Goal: Check status

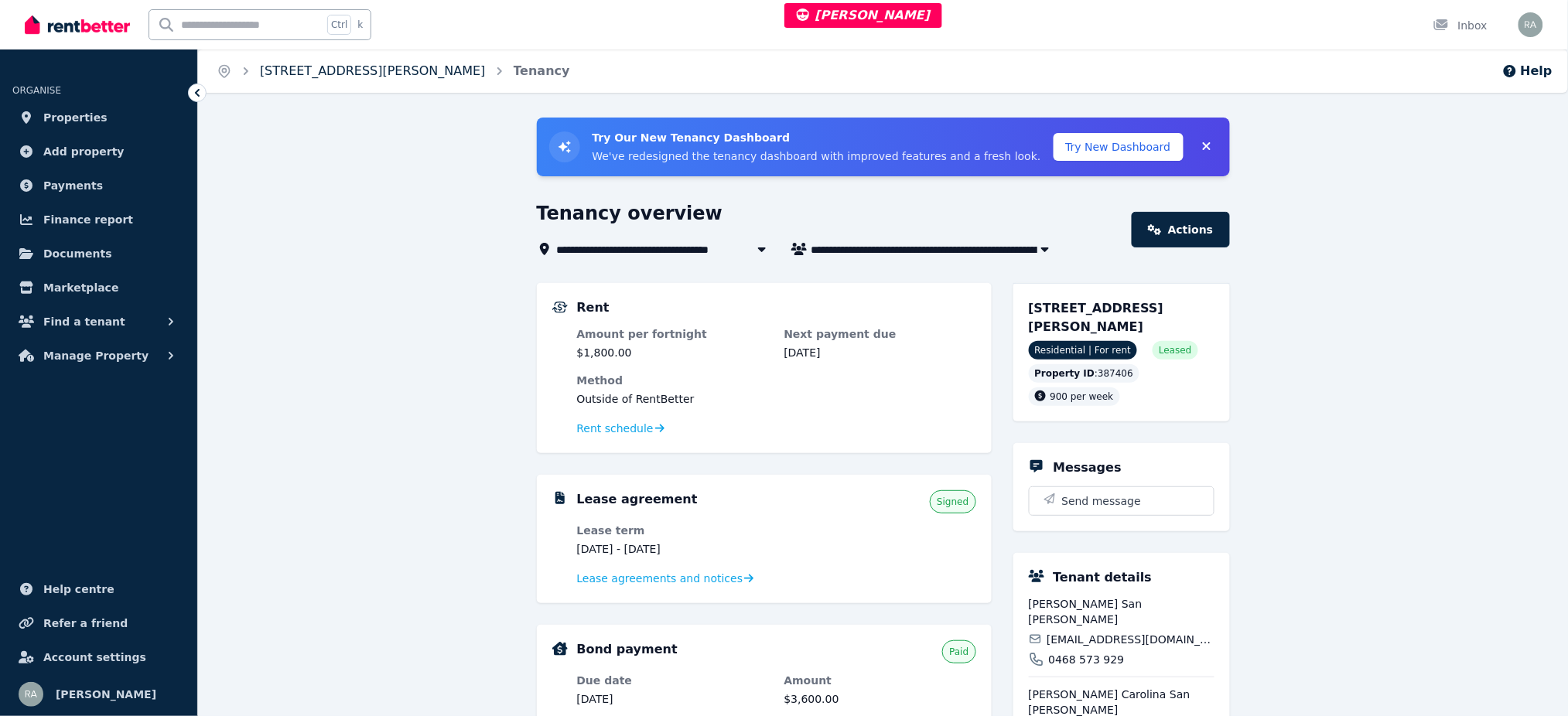
click at [381, 75] on link "7/137 Bronte Rd, Bondi Junction # - 109" at bounding box center [373, 70] width 226 height 15
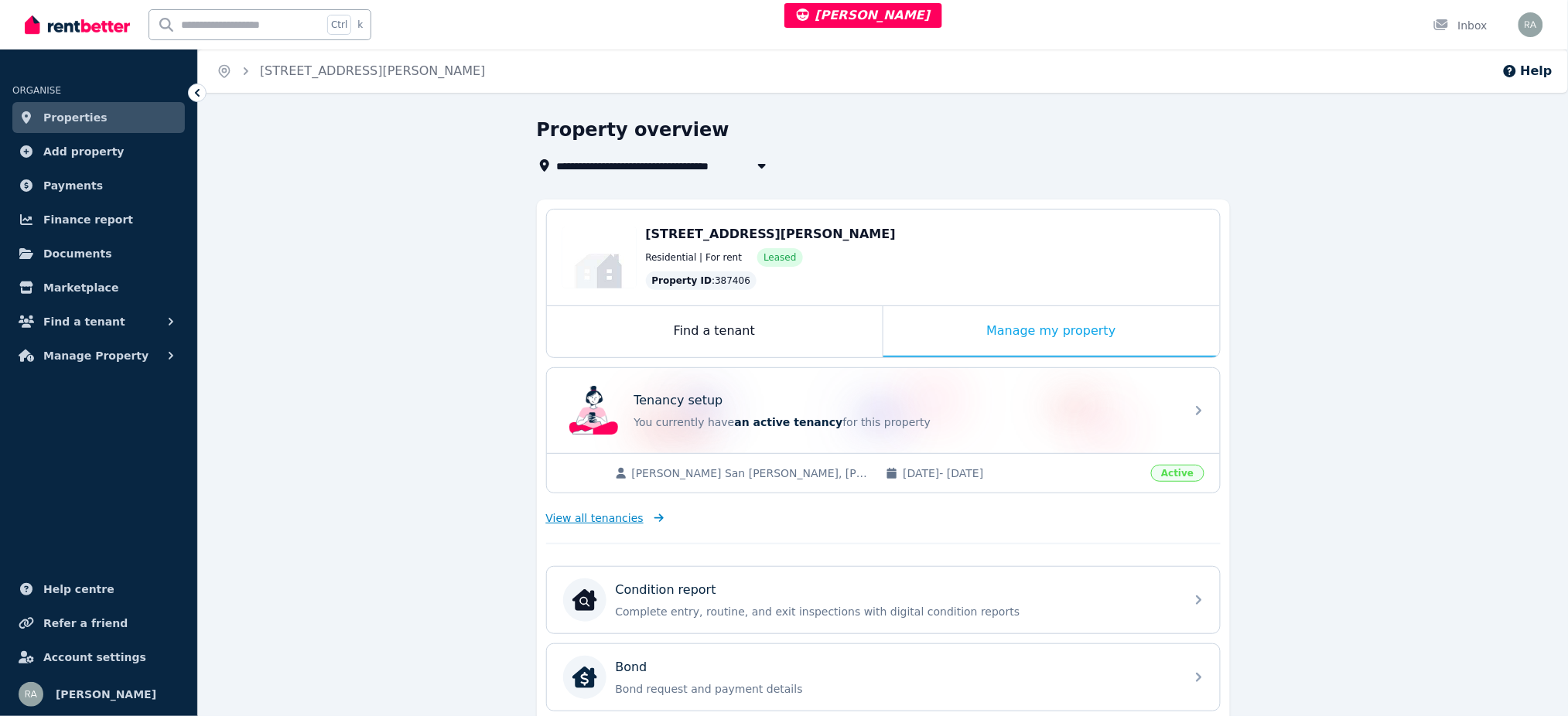
click at [575, 515] on span "View all tenancies" at bounding box center [595, 518] width 97 height 16
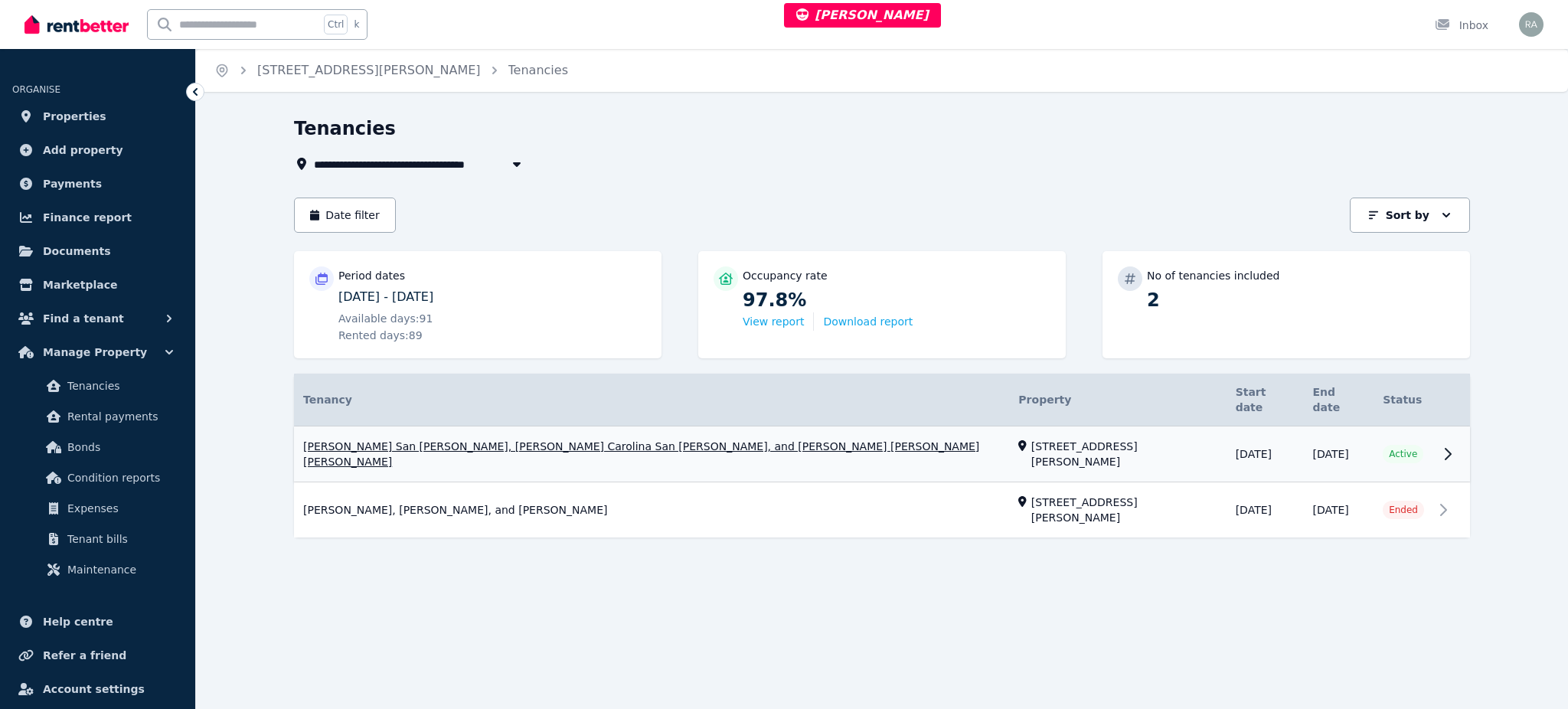
click at [920, 429] on link "View property details" at bounding box center [882, 454] width 1176 height 56
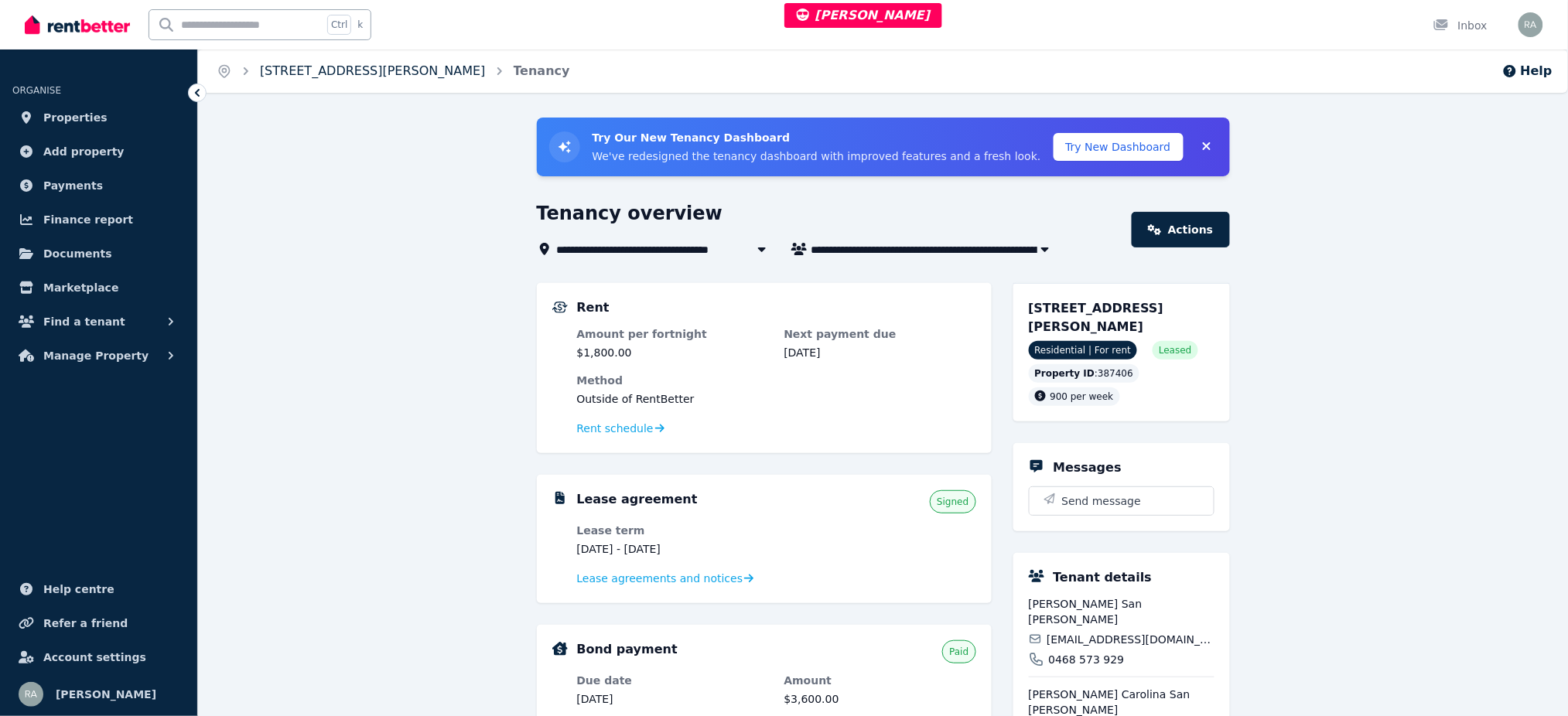
click at [343, 78] on link "7/137 Bronte Rd, Bondi Junction # - 109" at bounding box center [373, 70] width 226 height 15
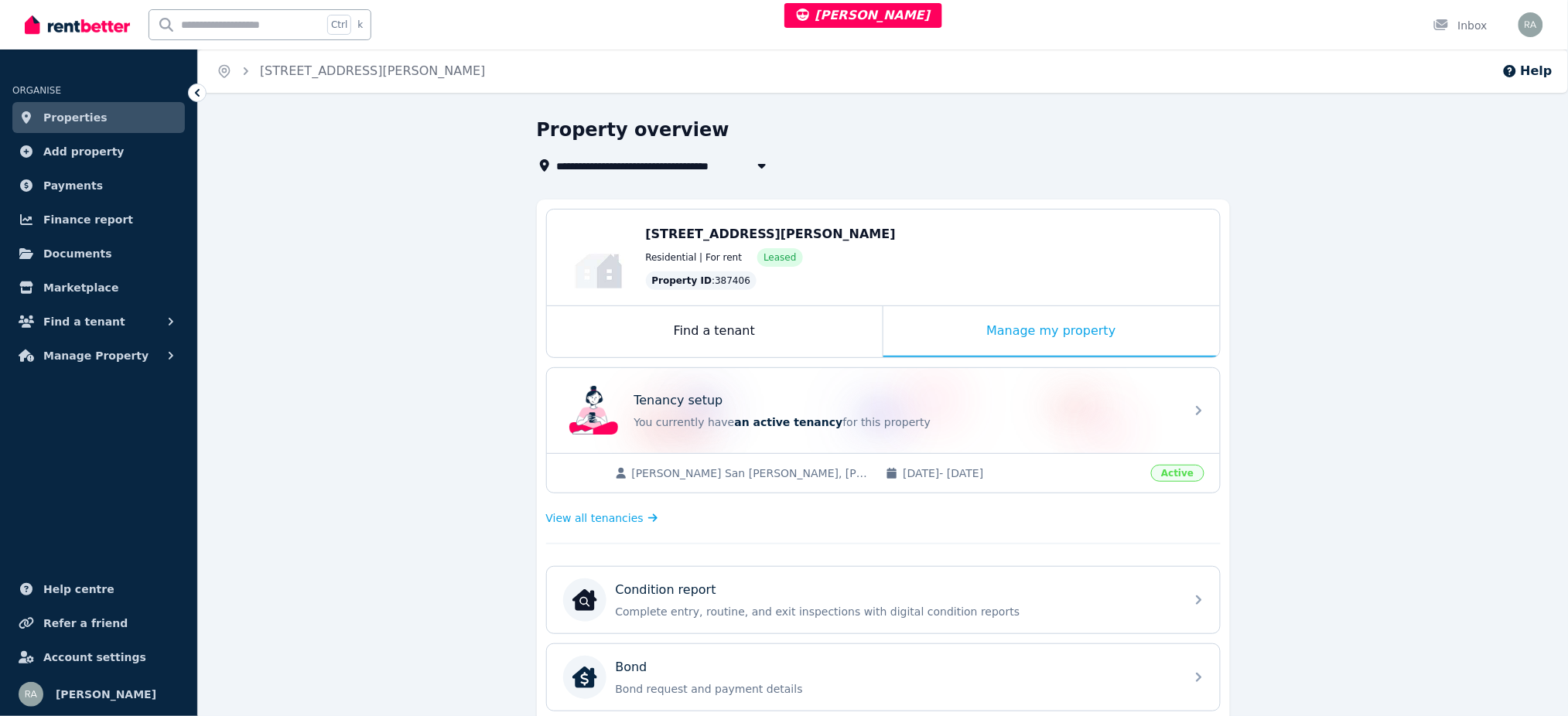
click at [609, 507] on div "View all tenancies" at bounding box center [883, 517] width 674 height 31
click at [609, 517] on span "View all tenancies" at bounding box center [595, 518] width 97 height 16
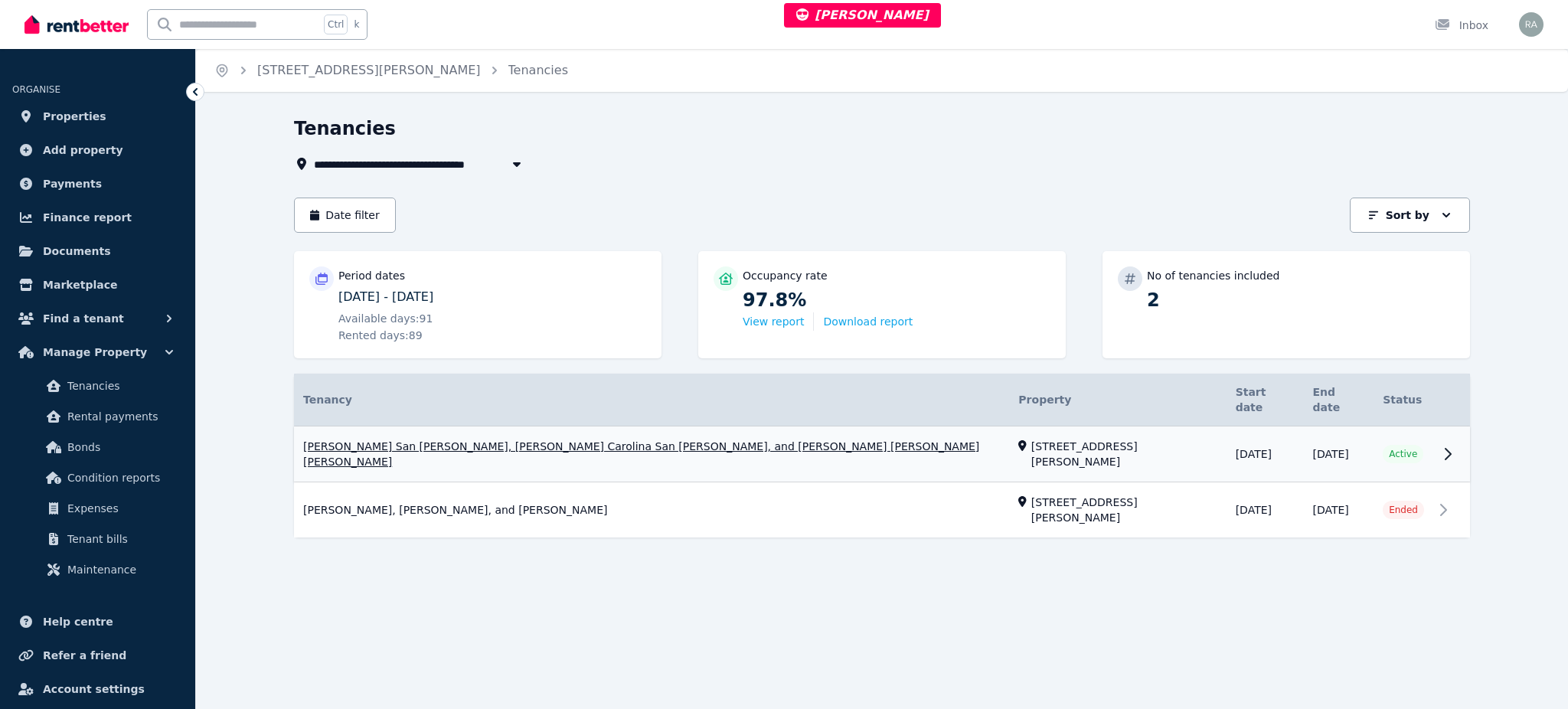
click at [935, 435] on link "View property details" at bounding box center [882, 454] width 1176 height 56
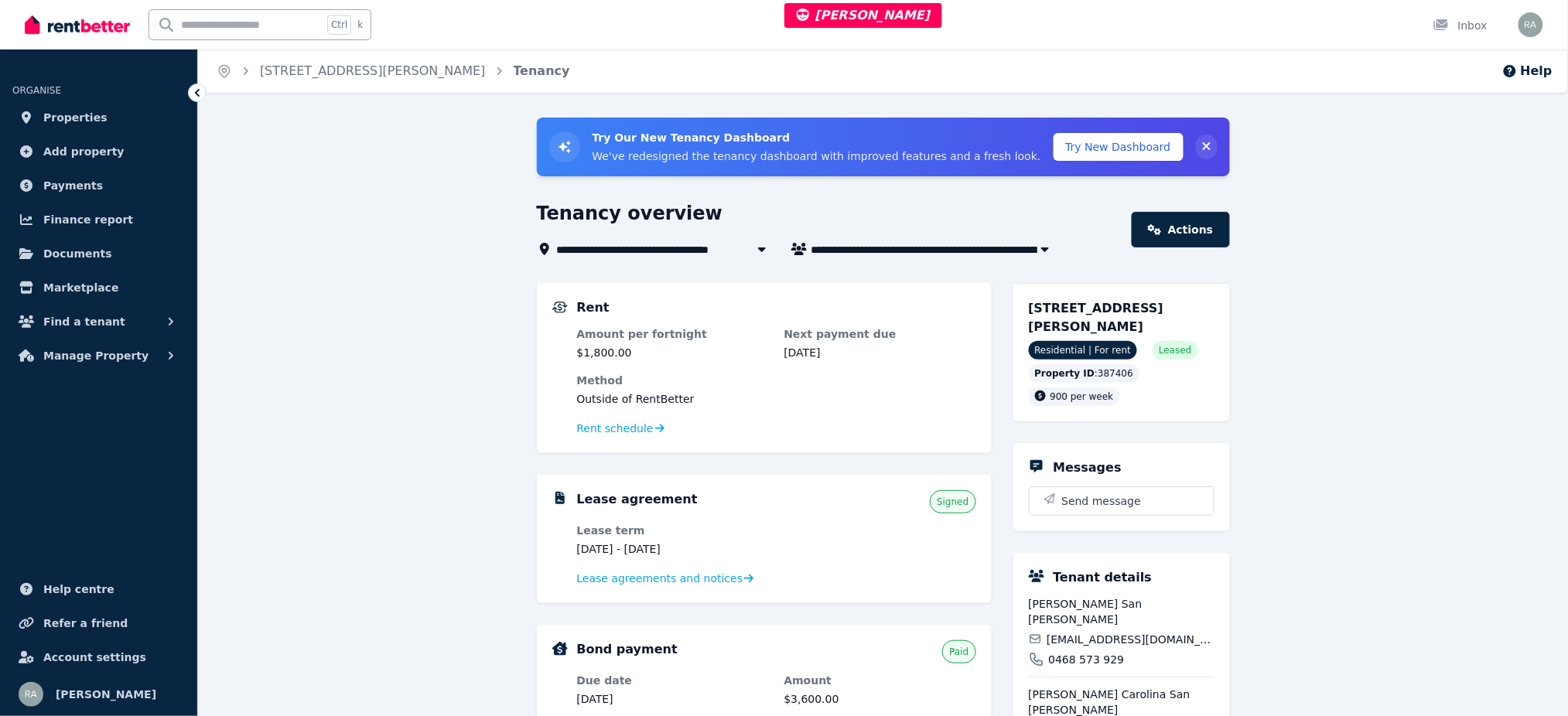
click at [1208, 150] on icon "Collapse banner" at bounding box center [1207, 146] width 16 height 12
